Goal: Find specific page/section: Find specific page/section

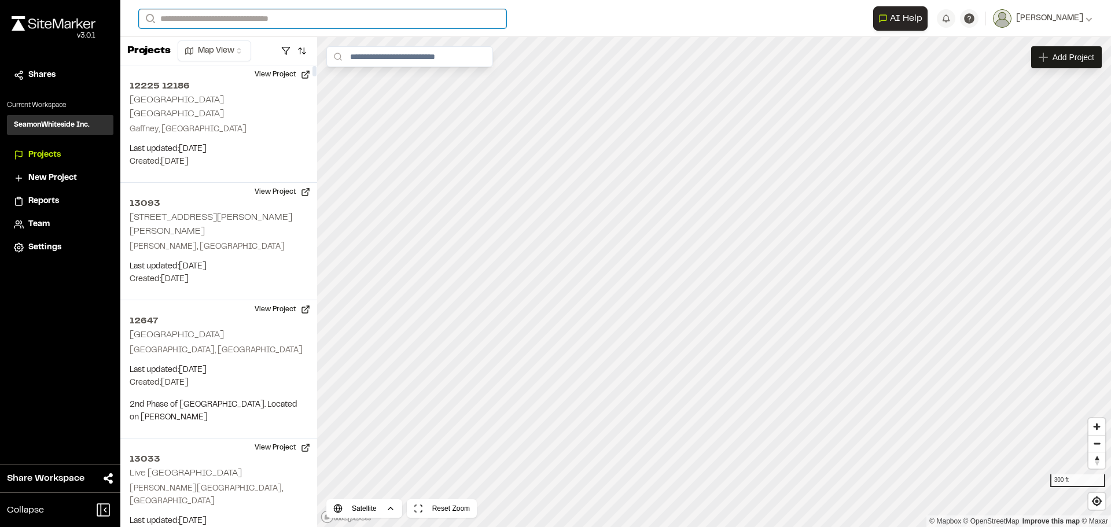
click at [271, 14] on input "Search" at bounding box center [322, 18] width 367 height 19
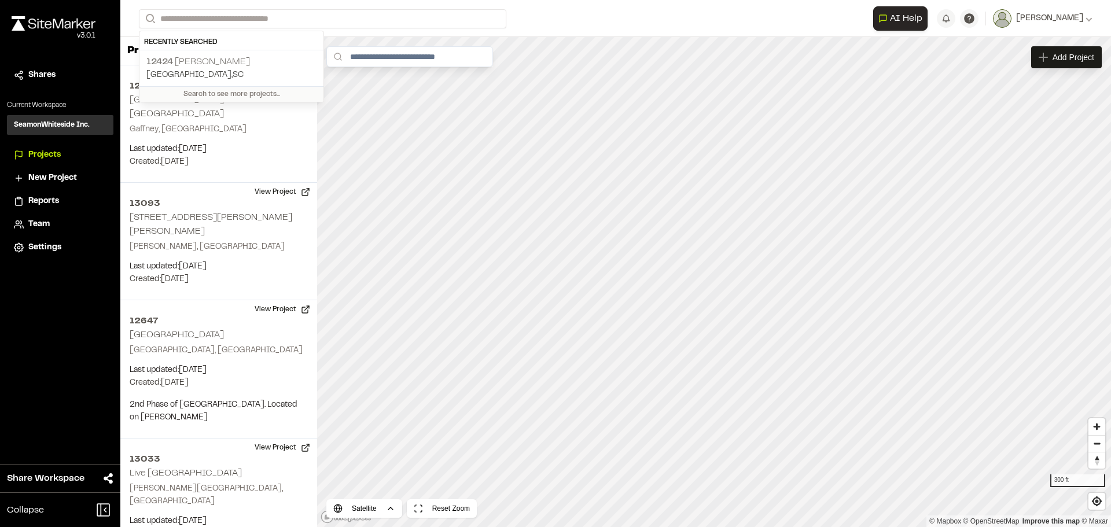
click at [218, 64] on p "[STREET_ADDRESS][PERSON_NAME]" at bounding box center [231, 62] width 170 height 14
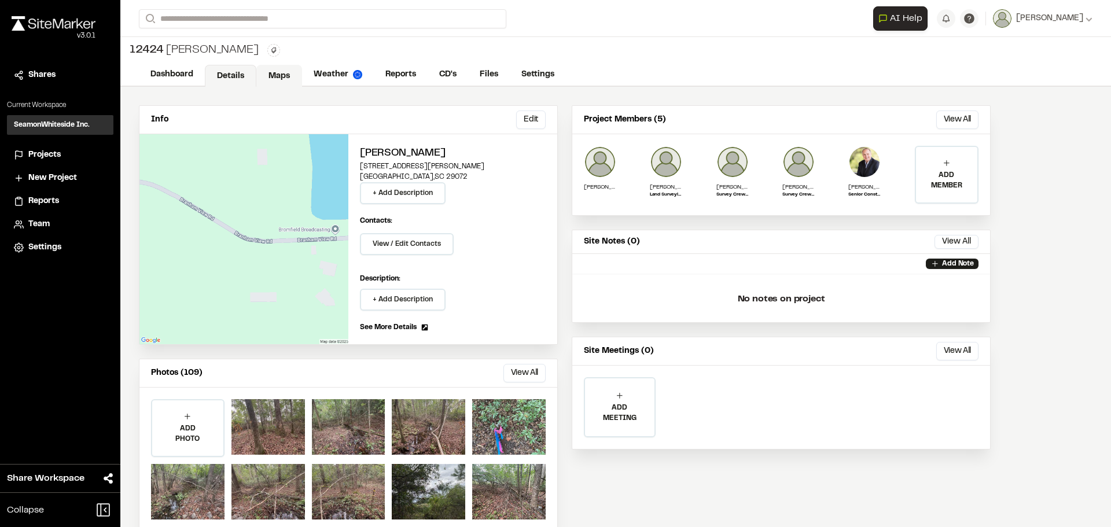
drag, startPoint x: 271, startPoint y: 70, endPoint x: 277, endPoint y: 79, distance: 10.8
click at [271, 70] on link "Maps" at bounding box center [279, 76] width 46 height 22
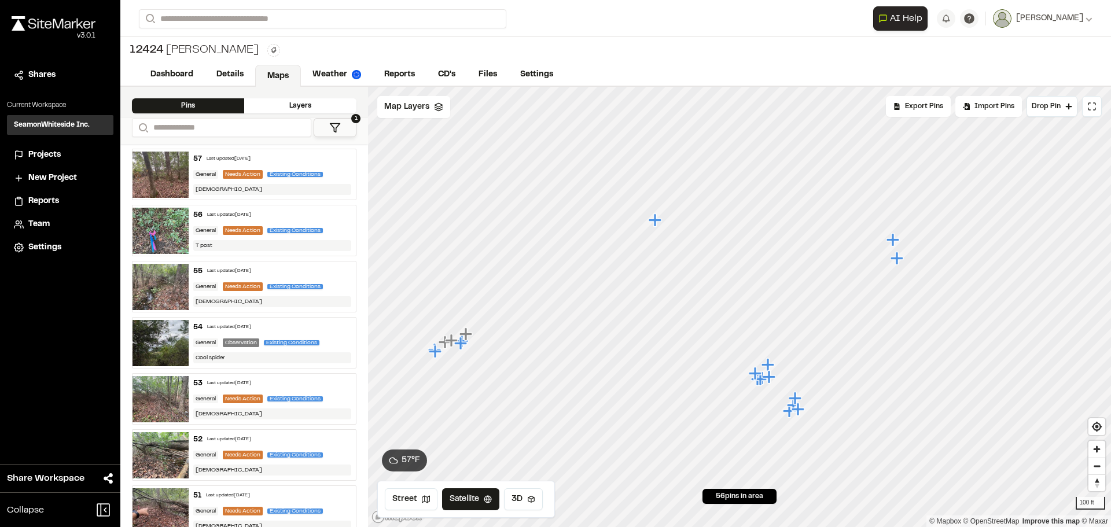
click at [757, 374] on icon "Map marker" at bounding box center [755, 373] width 13 height 13
click at [691, 296] on icon "Map marker" at bounding box center [689, 295] width 13 height 13
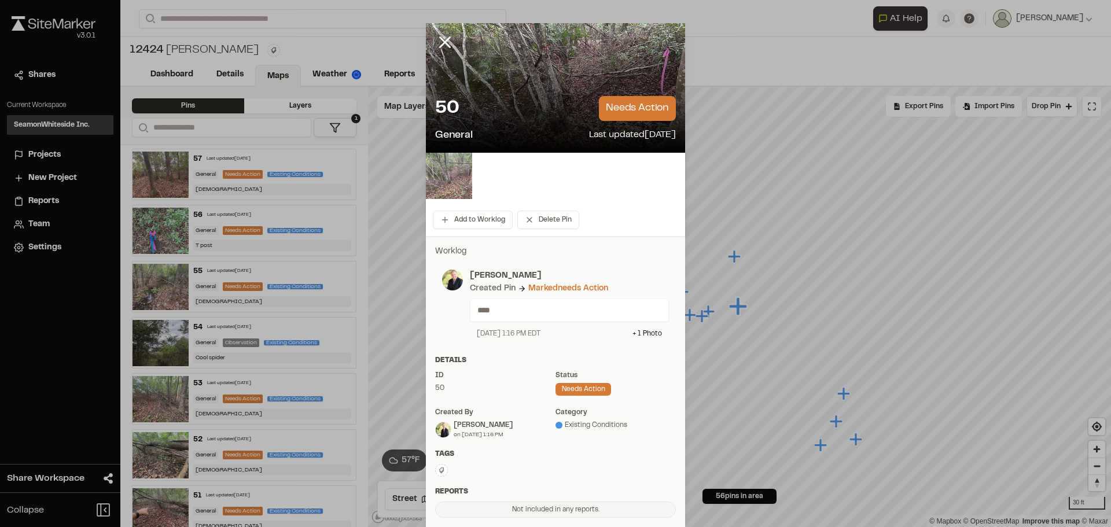
click at [452, 176] on img at bounding box center [449, 176] width 46 height 46
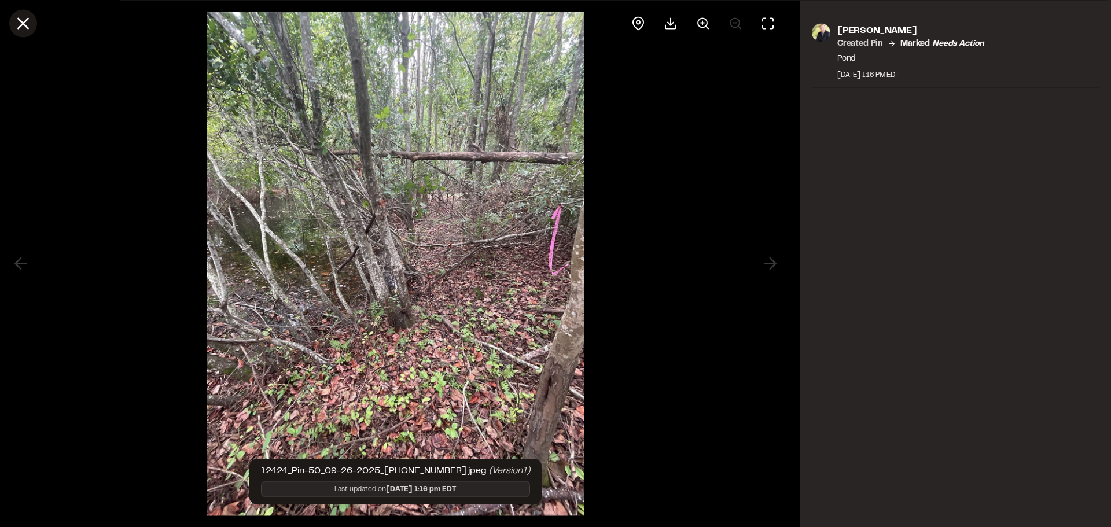
click at [27, 21] on icon at bounding box center [23, 23] width 20 height 20
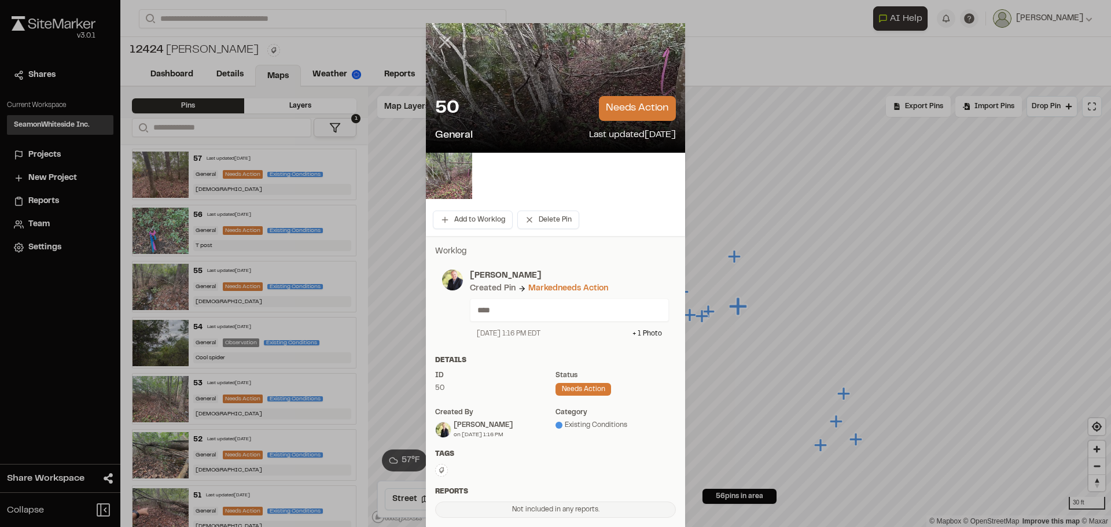
click at [435, 40] on icon at bounding box center [445, 42] width 20 height 20
